Goal: Use online tool/utility: Utilize a website feature to perform a specific function

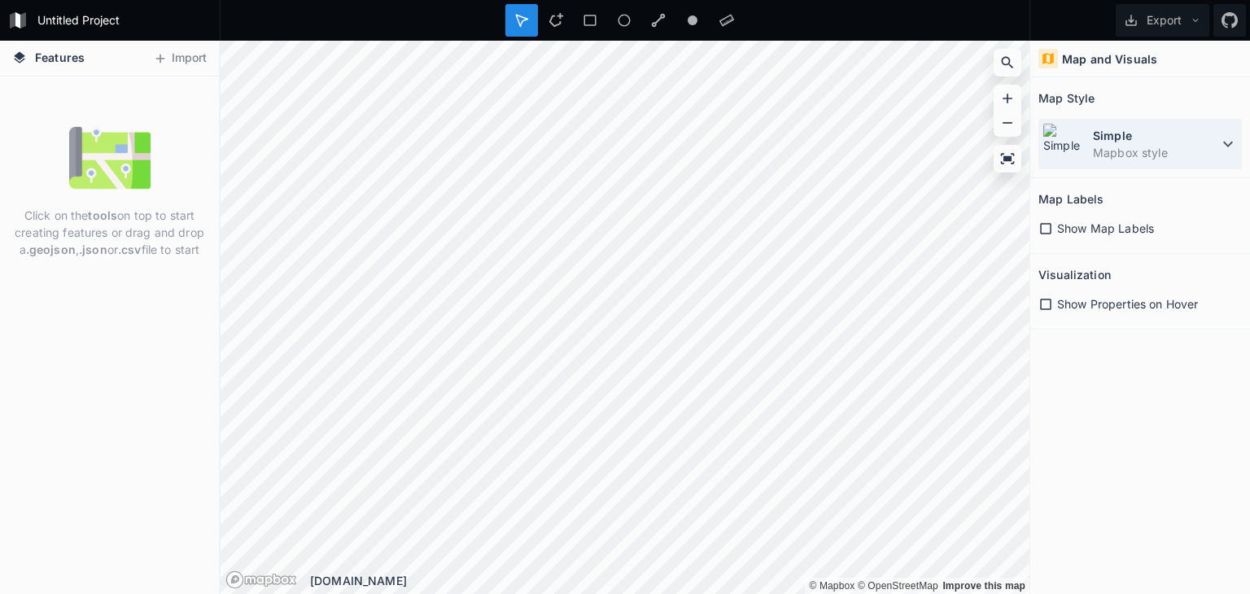
click at [1234, 144] on icon at bounding box center [1228, 144] width 20 height 20
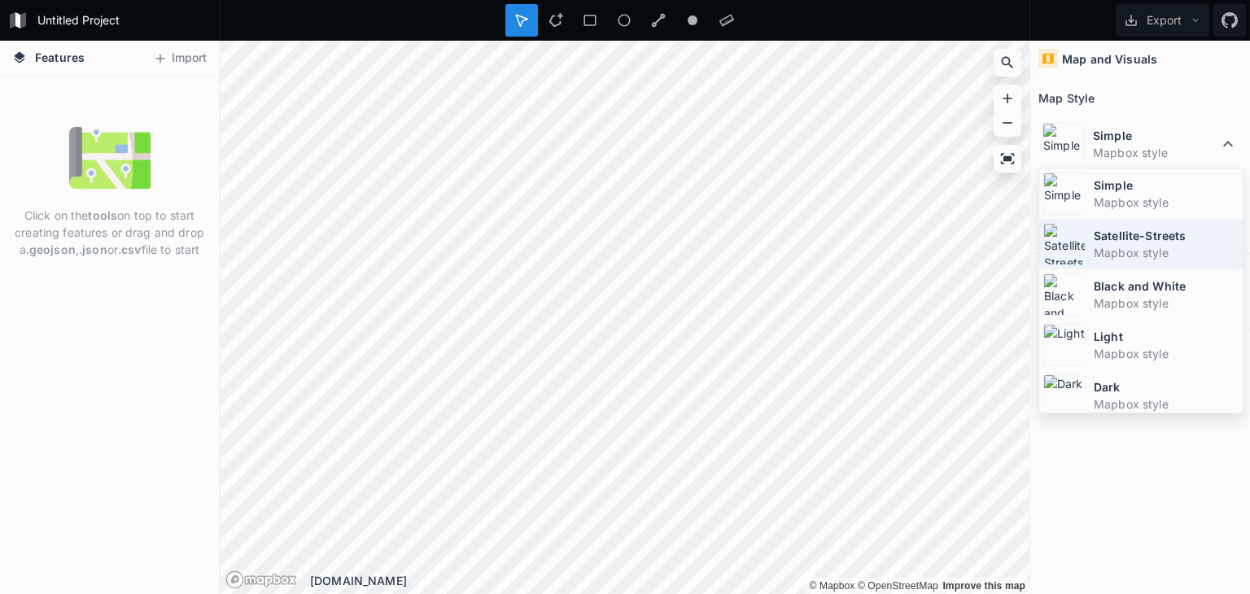
click at [1147, 247] on dd "Mapbox style" at bounding box center [1166, 252] width 145 height 17
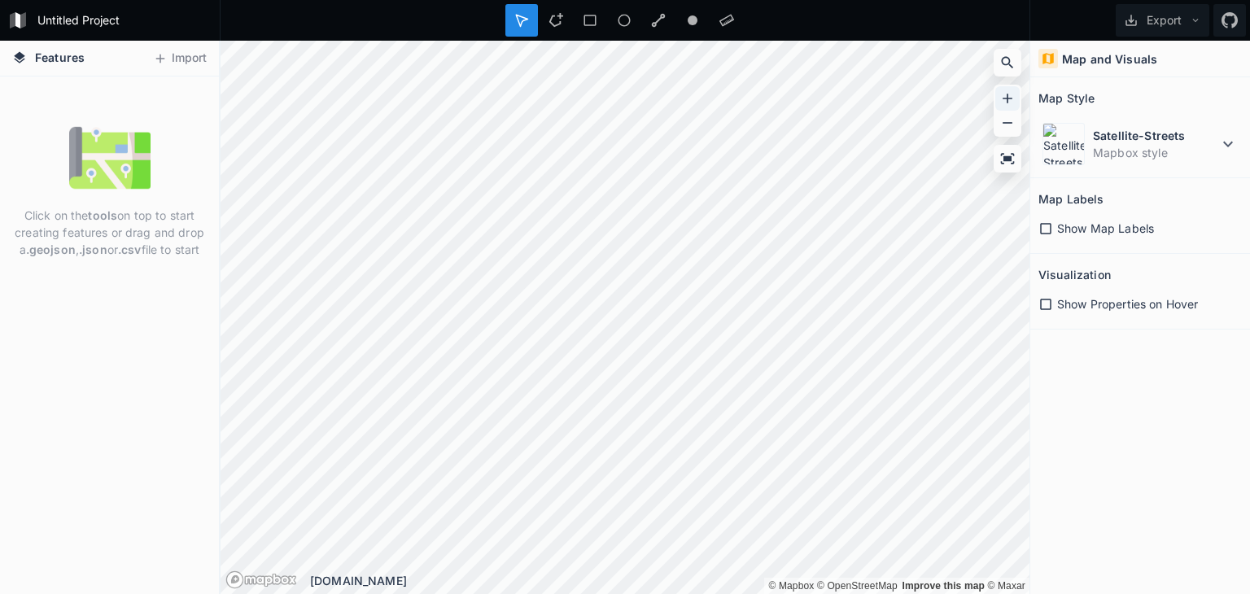
click at [1012, 103] on icon at bounding box center [1007, 98] width 16 height 16
click at [1189, 0] on html "Untitled Project Export Features Import Click on the tools on top to start crea…" at bounding box center [625, 297] width 1250 height 594
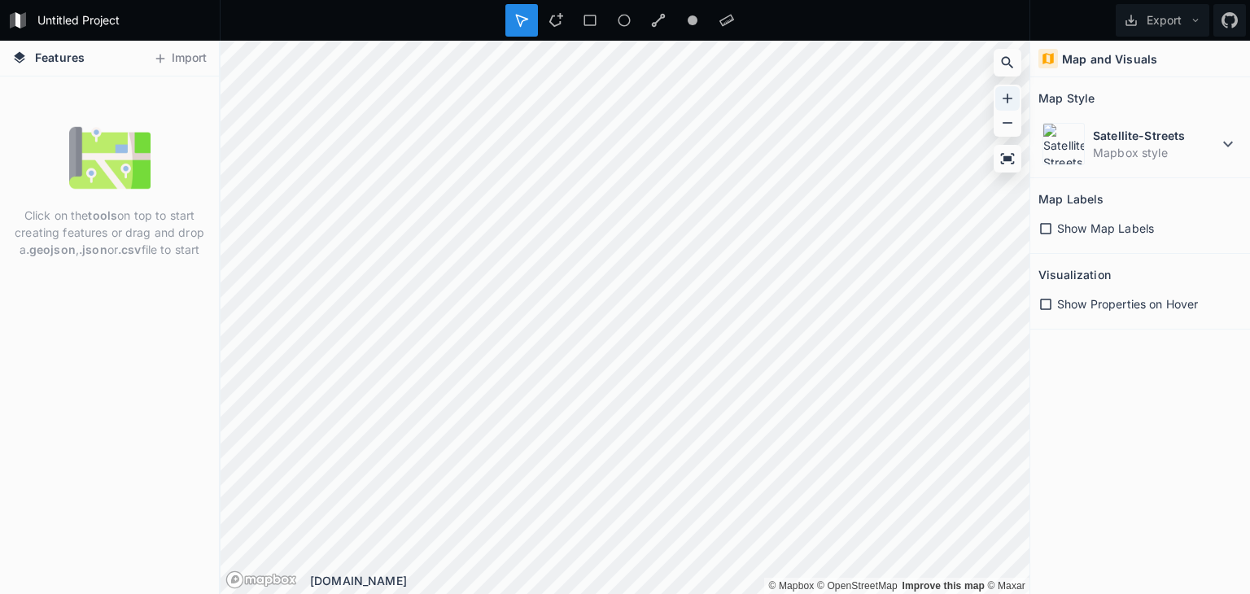
click at [1004, 105] on icon at bounding box center [1007, 98] width 16 height 16
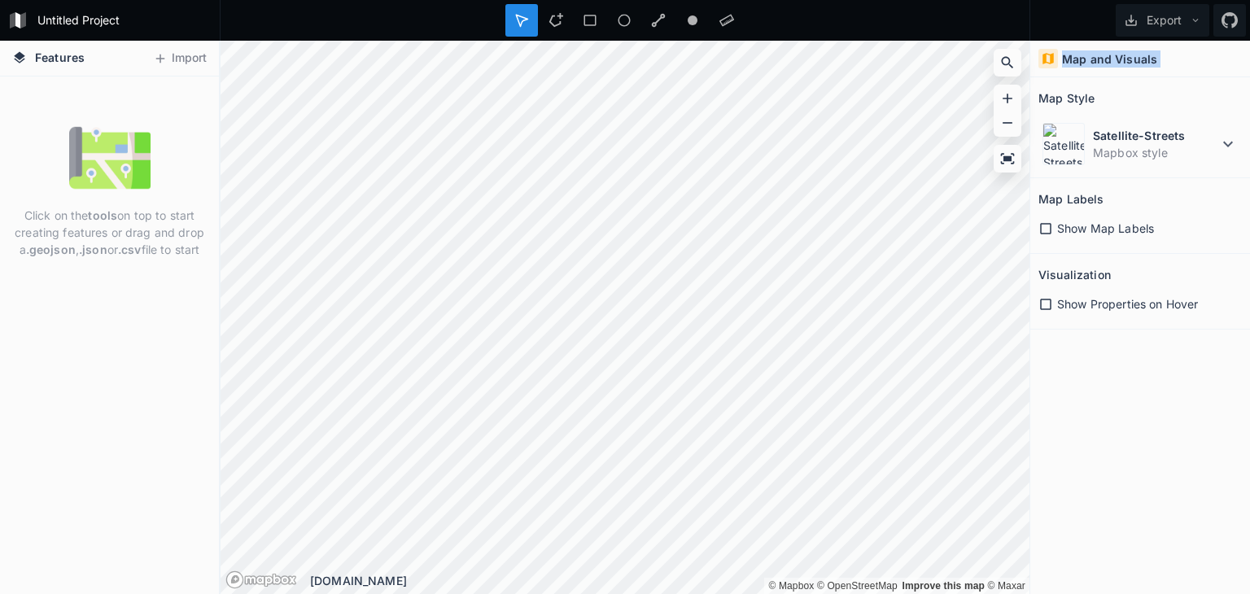
click at [122, 317] on div "Features Import Click on the tools on top to start creating features or drag an…" at bounding box center [625, 317] width 1250 height 553
click at [1007, 100] on icon at bounding box center [1008, 99] width 10 height 10
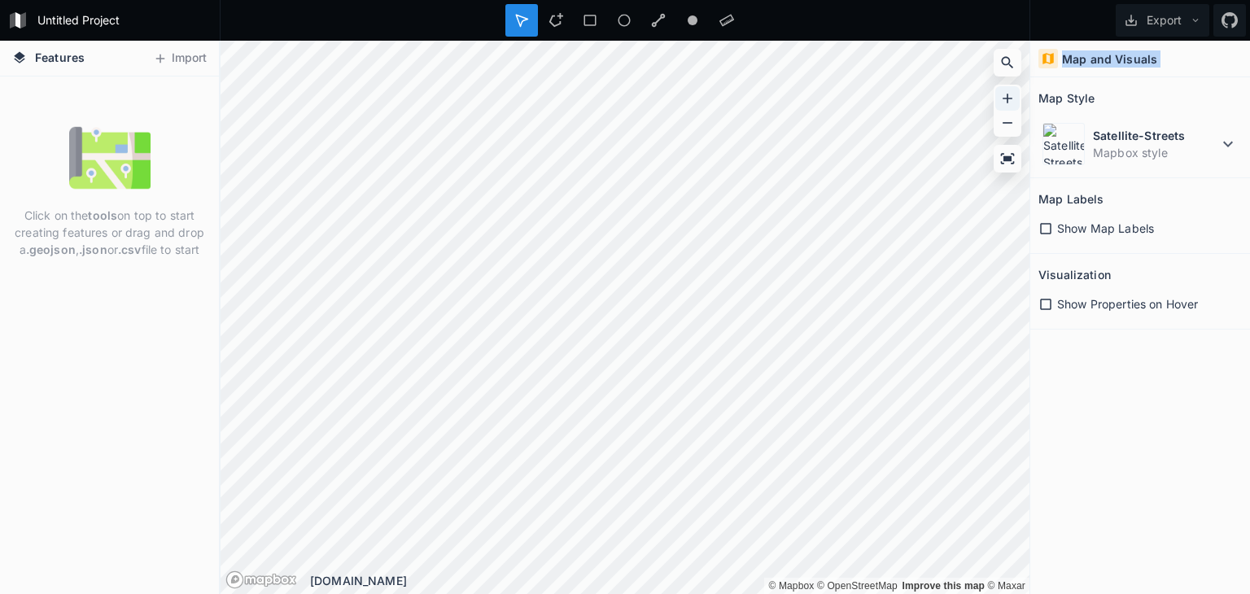
click at [1007, 100] on icon at bounding box center [1008, 99] width 10 height 10
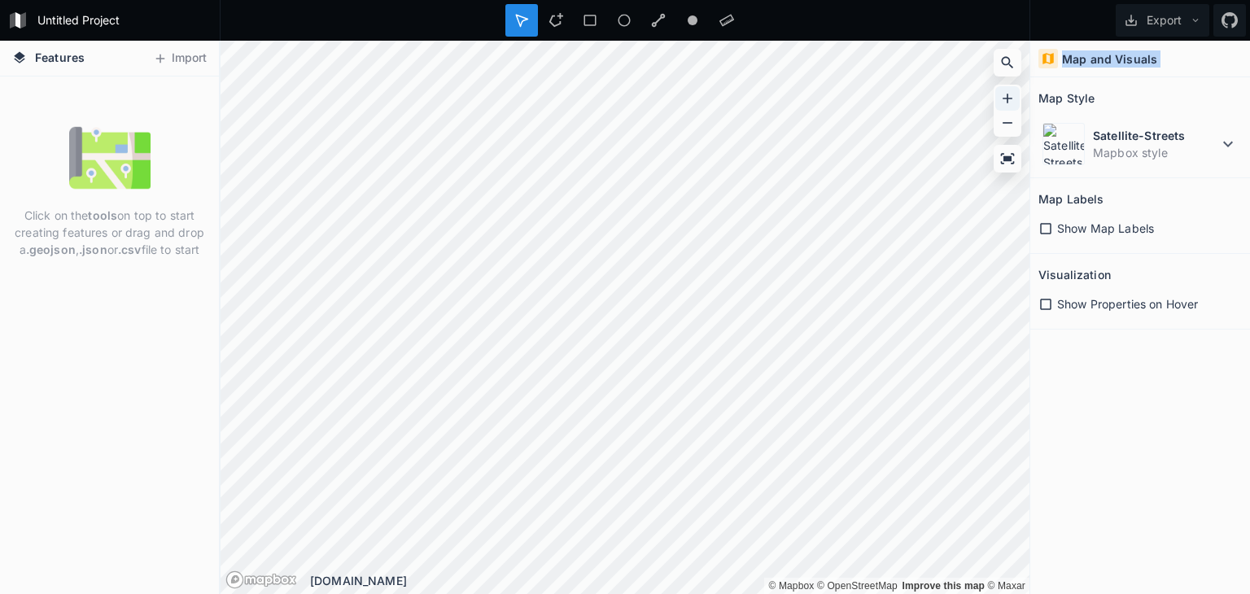
click at [1007, 100] on icon at bounding box center [1008, 99] width 10 height 10
click at [1006, 124] on icon at bounding box center [1007, 123] width 16 height 16
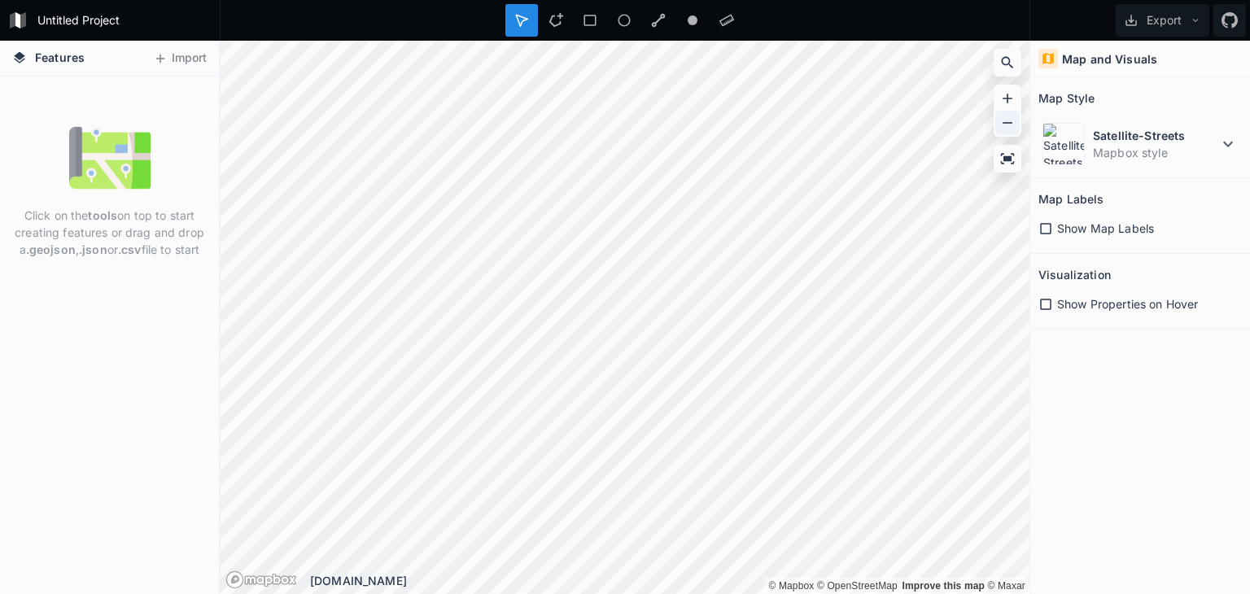
click at [1006, 124] on icon at bounding box center [1007, 123] width 16 height 16
